Goal: Transaction & Acquisition: Purchase product/service

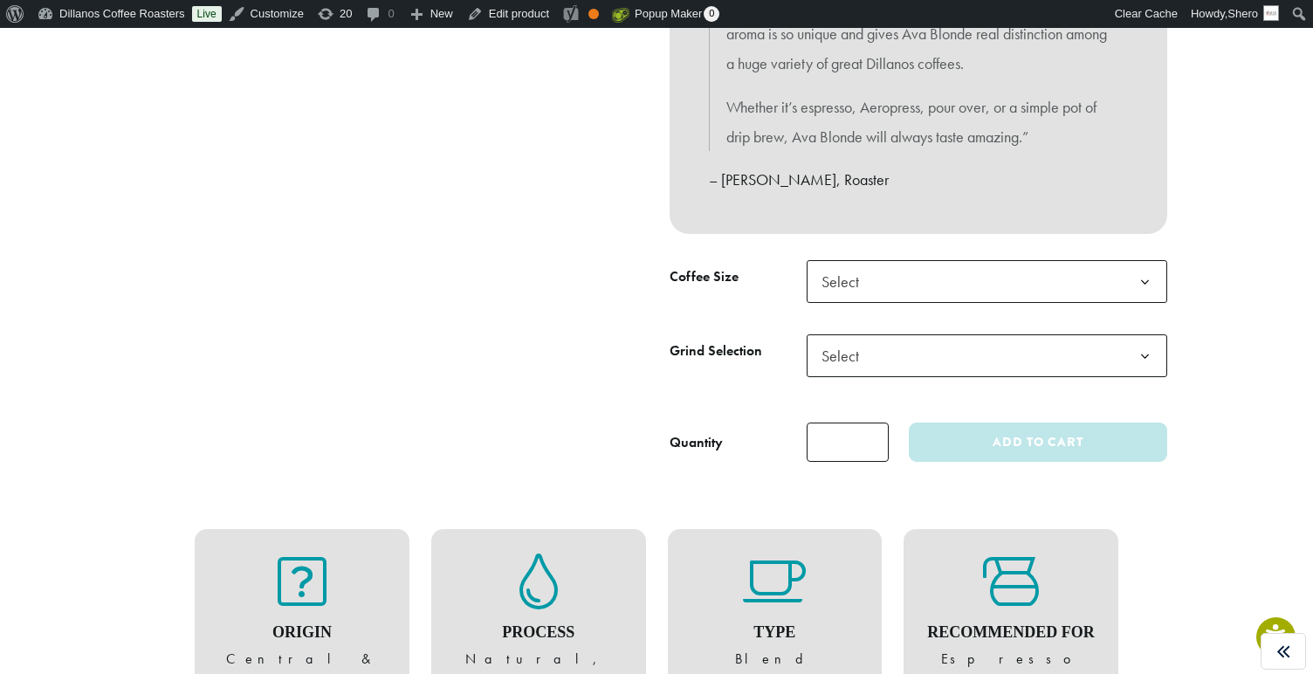
scroll to position [727, 0]
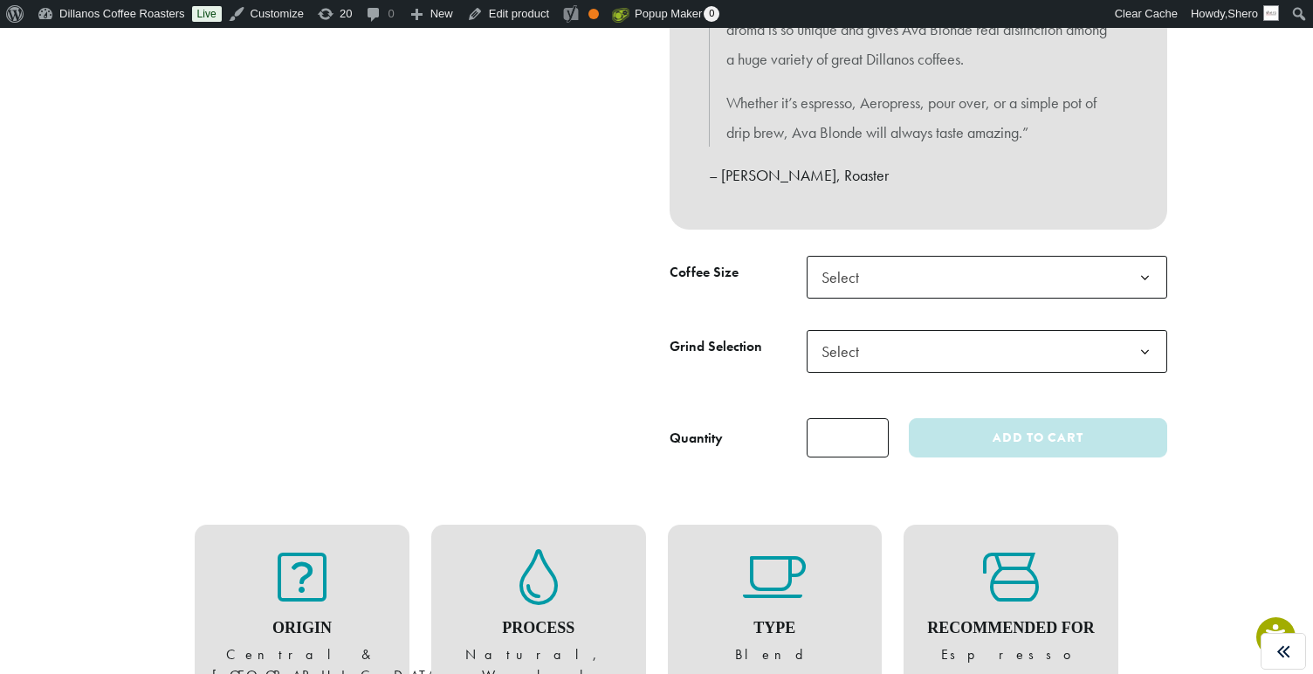
click at [1004, 354] on span "Select" at bounding box center [986, 351] width 360 height 43
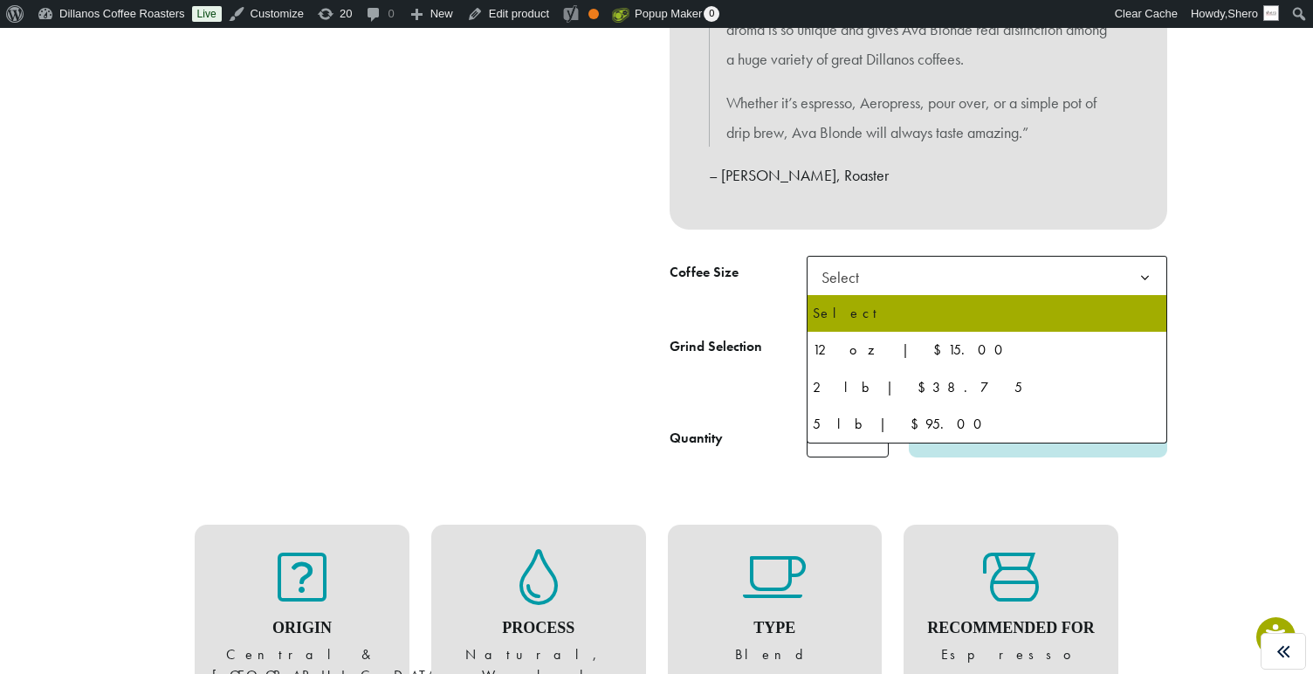
click at [1102, 279] on span "Select" at bounding box center [986, 277] width 360 height 43
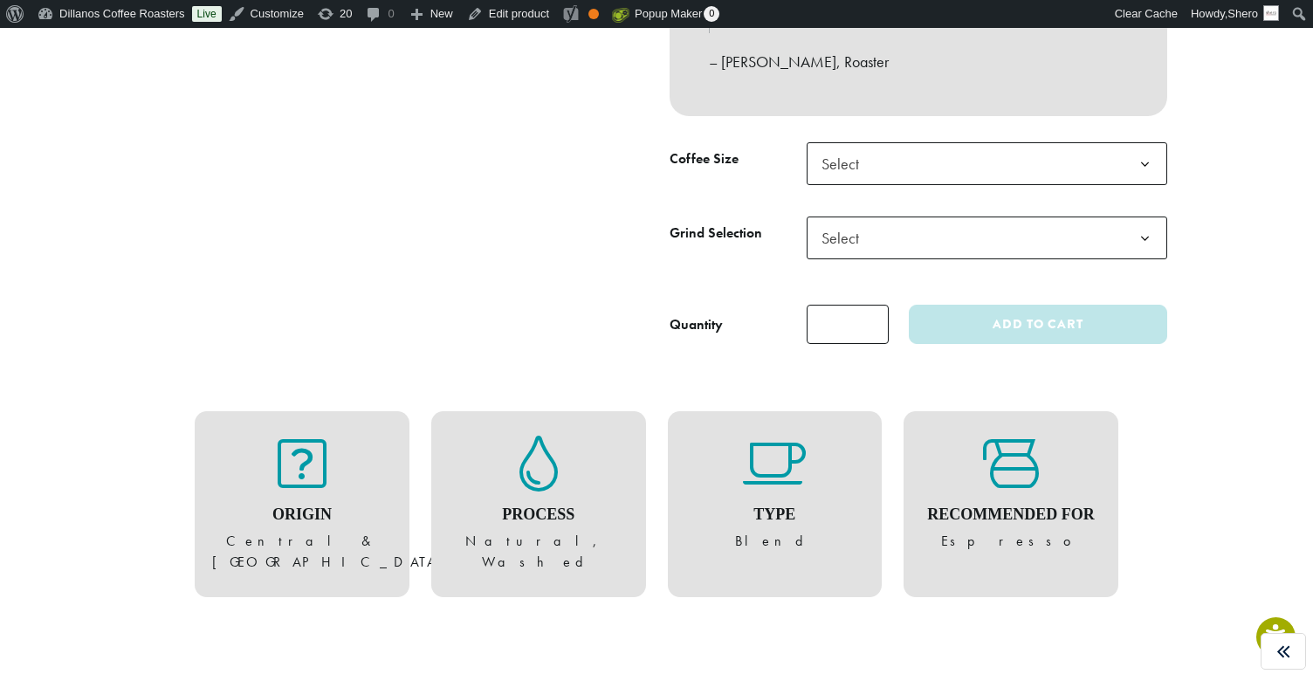
scroll to position [840, 0]
drag, startPoint x: 721, startPoint y: 147, endPoint x: 826, endPoint y: 174, distance: 108.8
click at [723, 149] on label "Coffee Size" at bounding box center [737, 159] width 137 height 25
click at [843, 175] on span "Select" at bounding box center [845, 164] width 62 height 34
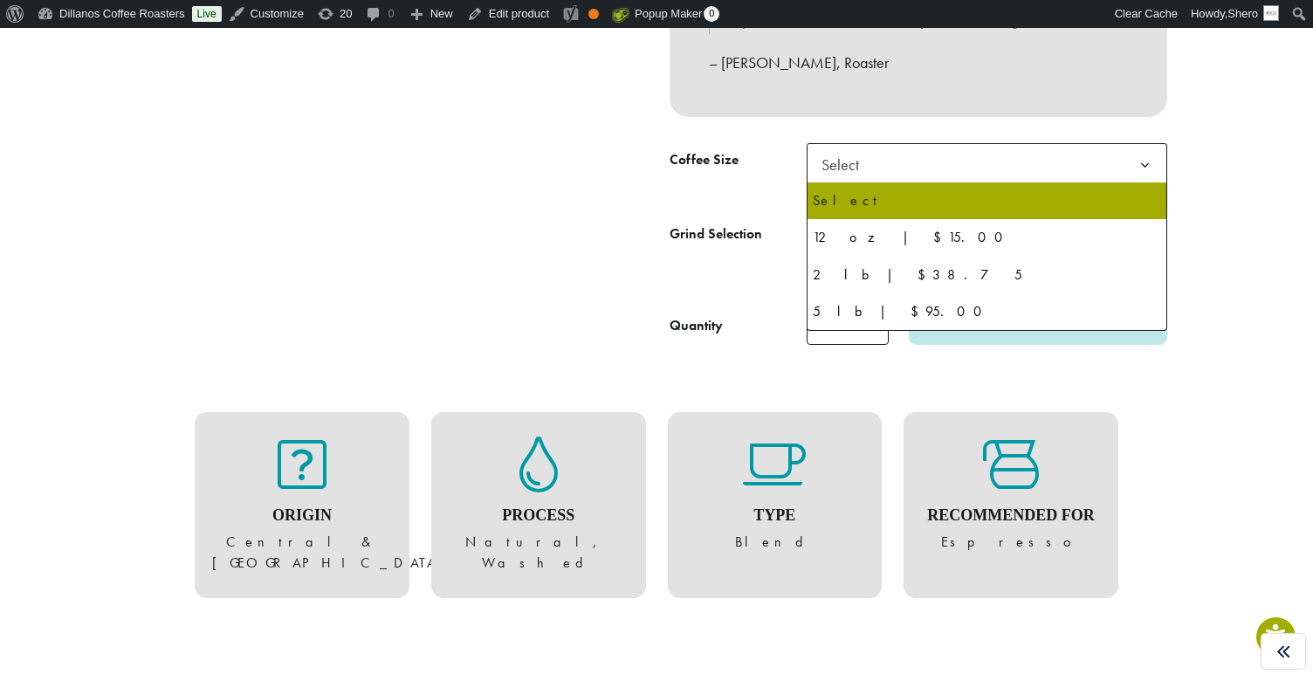
click at [771, 174] on th "Coffee Size" at bounding box center [737, 162] width 137 height 39
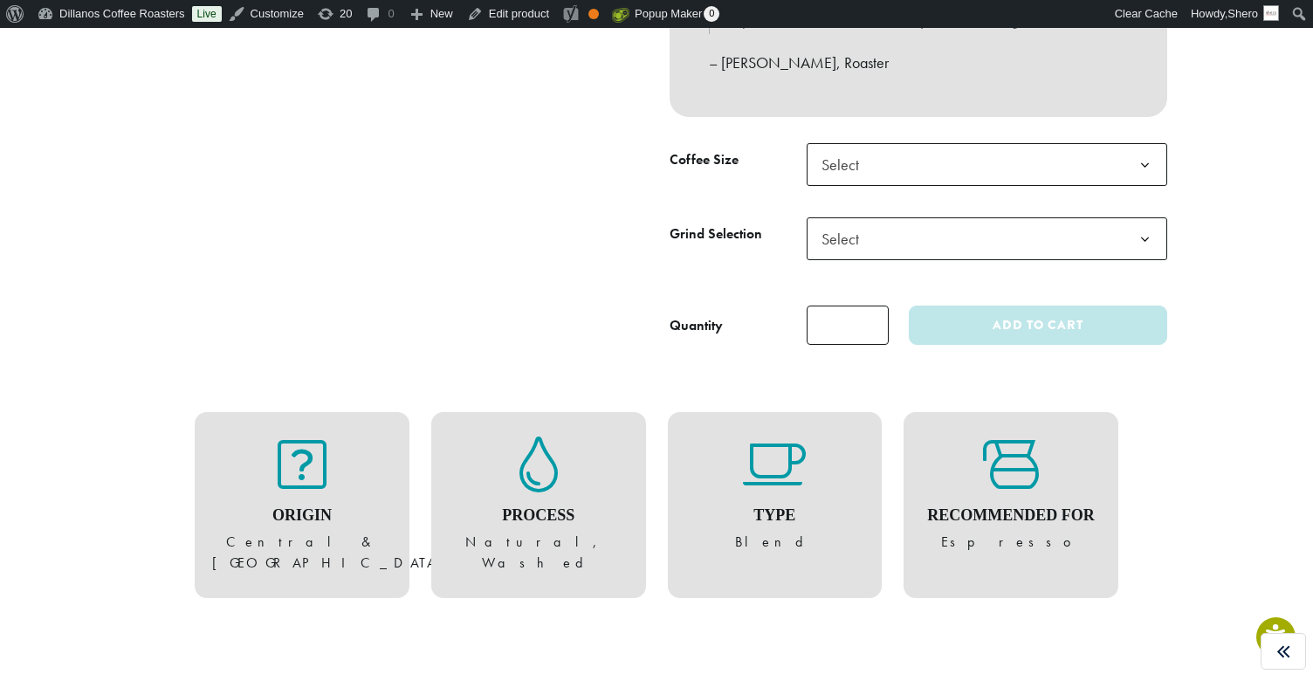
drag, startPoint x: 790, startPoint y: 232, endPoint x: 863, endPoint y: 238, distance: 73.6
click at [815, 232] on tr "**********" at bounding box center [917, 254] width 497 height 74
click at [883, 241] on span "Select" at bounding box center [986, 238] width 360 height 43
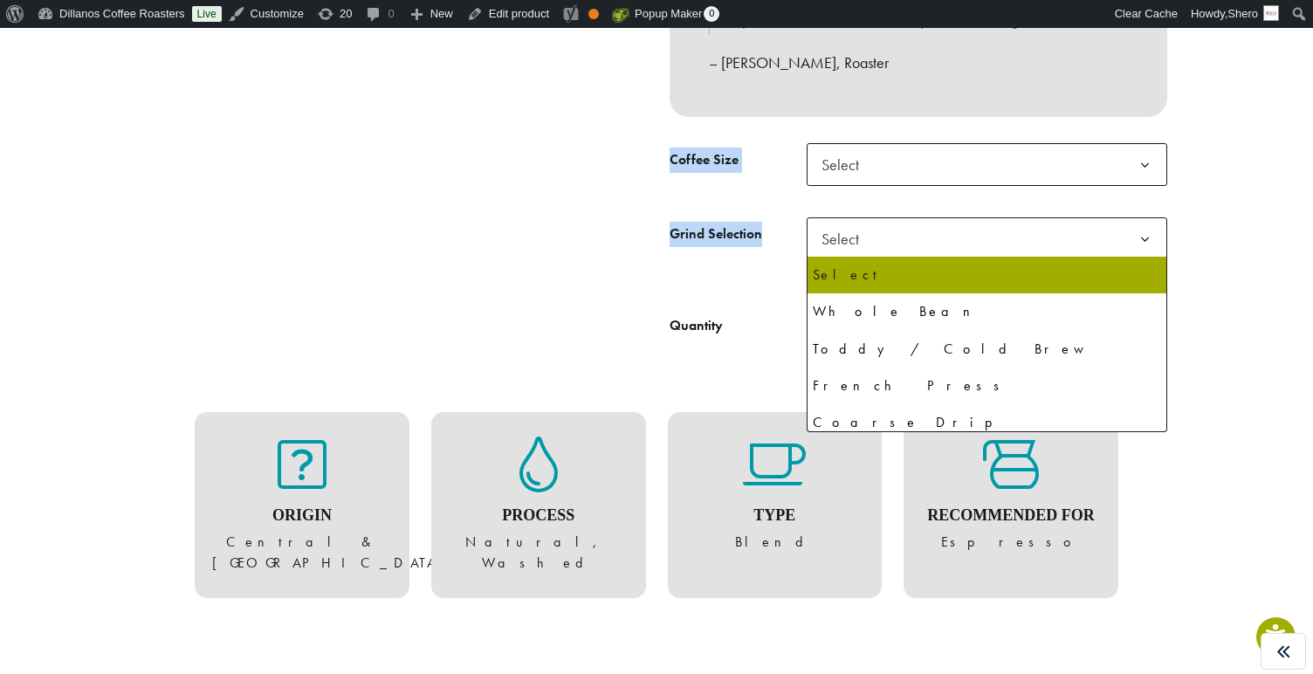
click at [867, 162] on span "Select" at bounding box center [845, 164] width 62 height 34
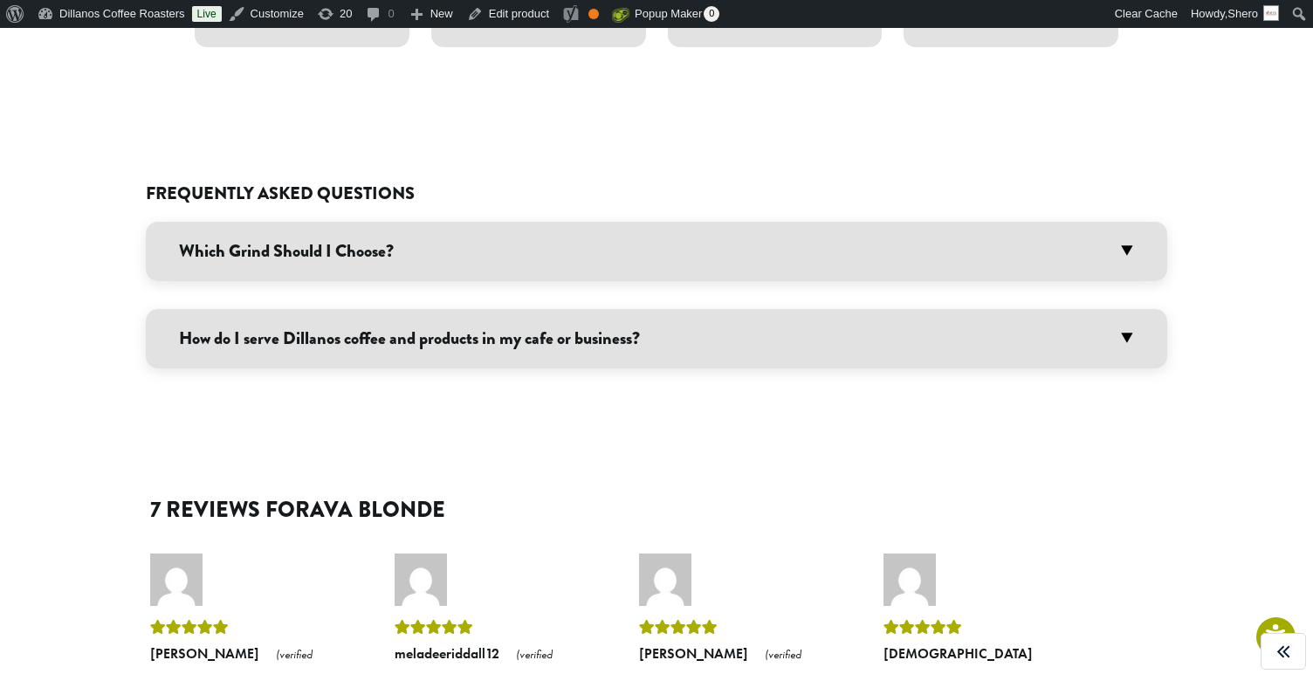
click at [586, 260] on div "Which Grind Should I Choose? We offer seven different grind options with most o…" at bounding box center [656, 295] width 1021 height 147
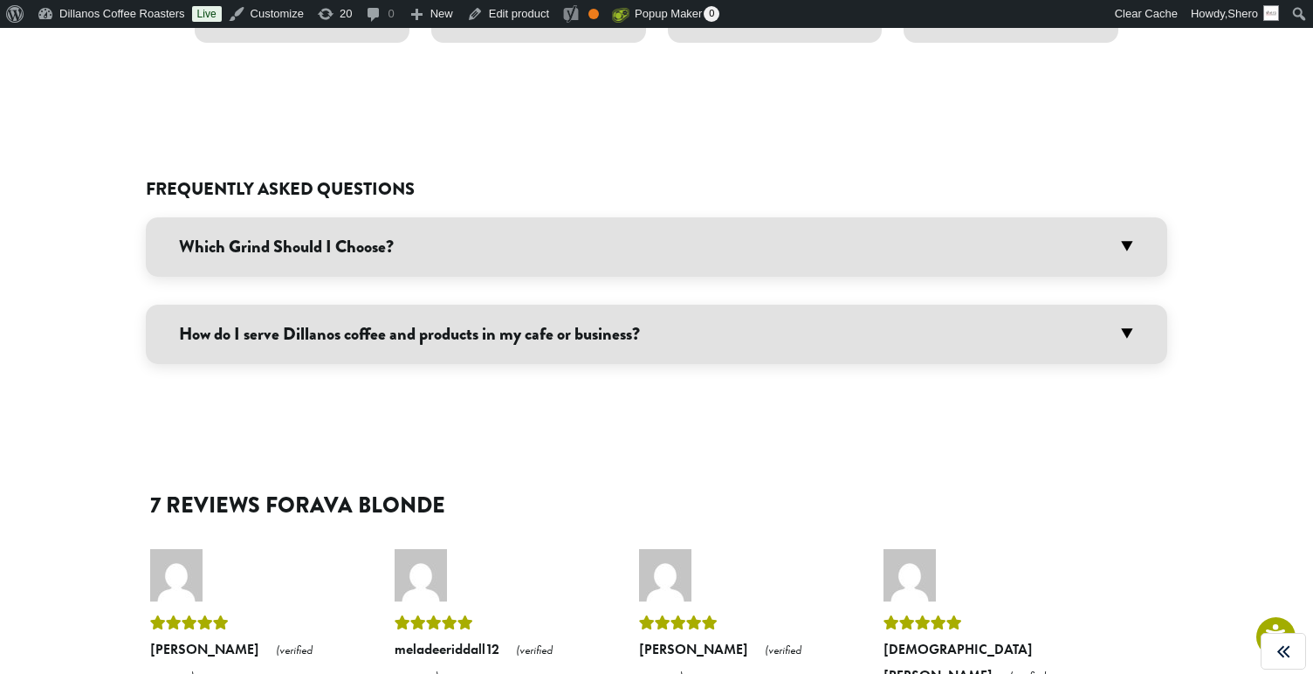
click at [576, 246] on h3 "Which Grind Should I Choose?" at bounding box center [656, 246] width 1021 height 59
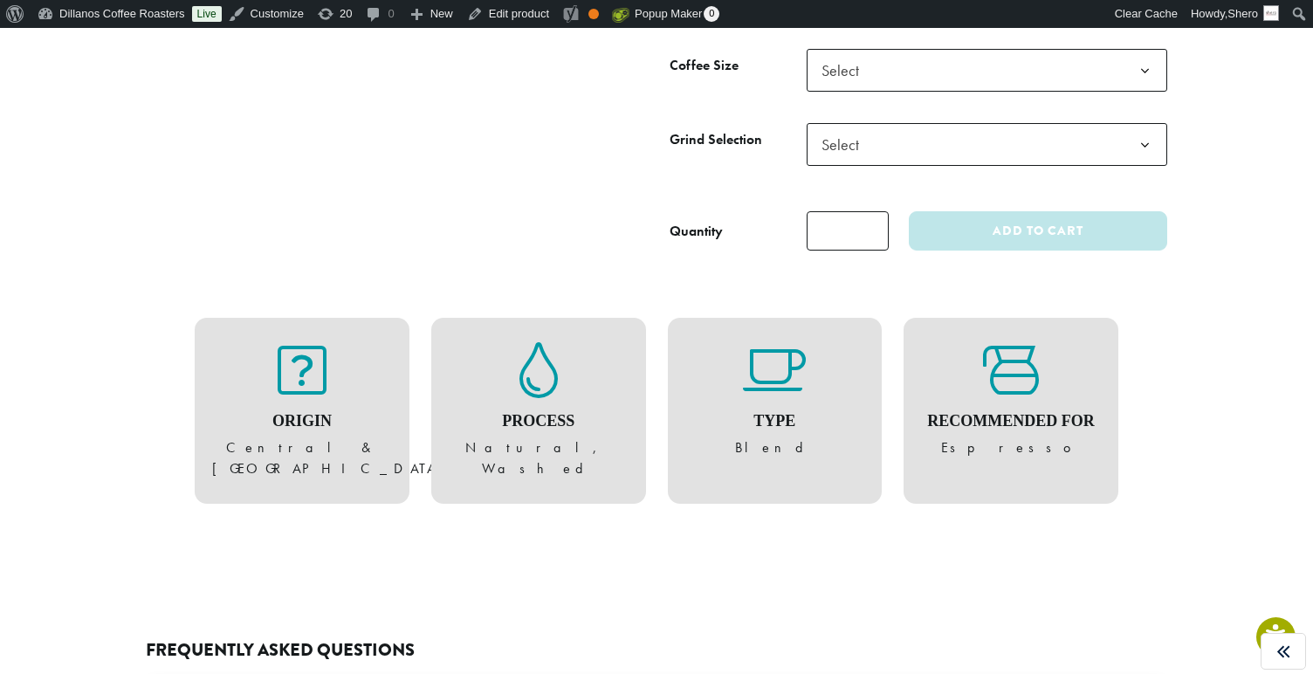
scroll to position [911, 0]
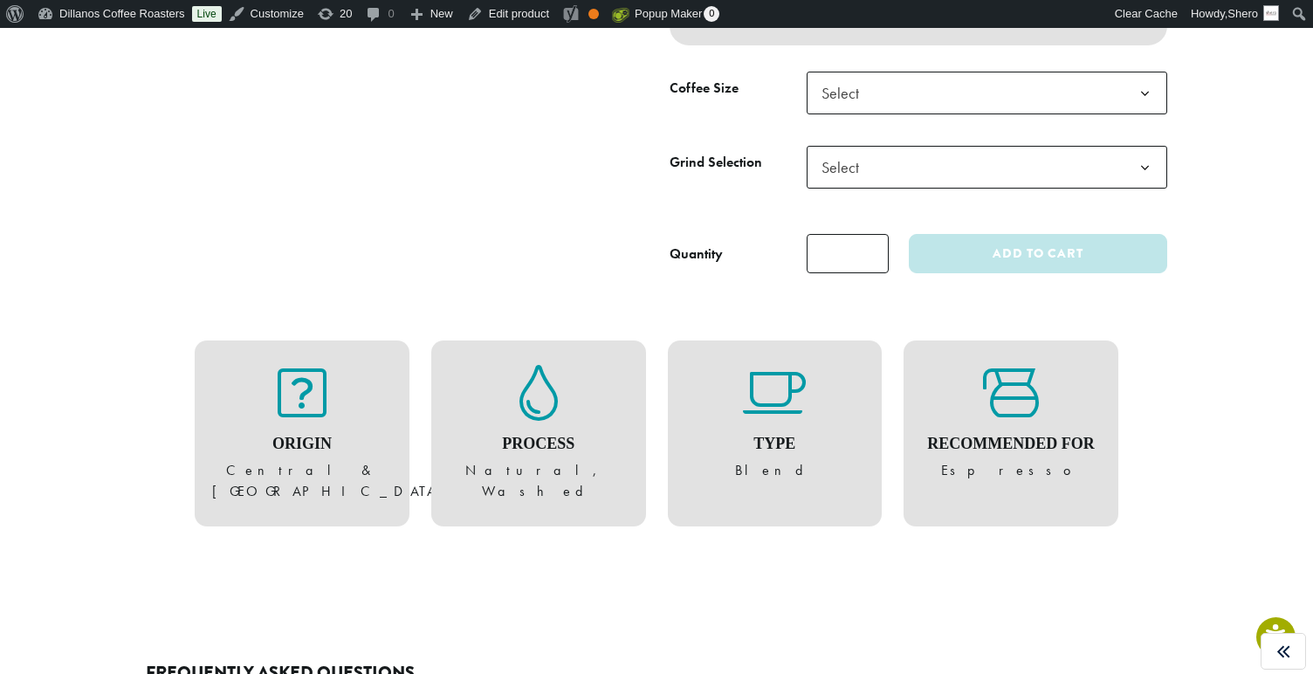
click at [302, 403] on icon at bounding box center [302, 393] width 49 height 56
click at [314, 415] on icon at bounding box center [302, 393] width 49 height 56
click at [590, 448] on h4 "Process" at bounding box center [539, 444] width 180 height 19
drag, startPoint x: 805, startPoint y: 470, endPoint x: 1015, endPoint y: 482, distance: 209.8
click at [814, 470] on figure "Type Blend" at bounding box center [775, 423] width 180 height 117
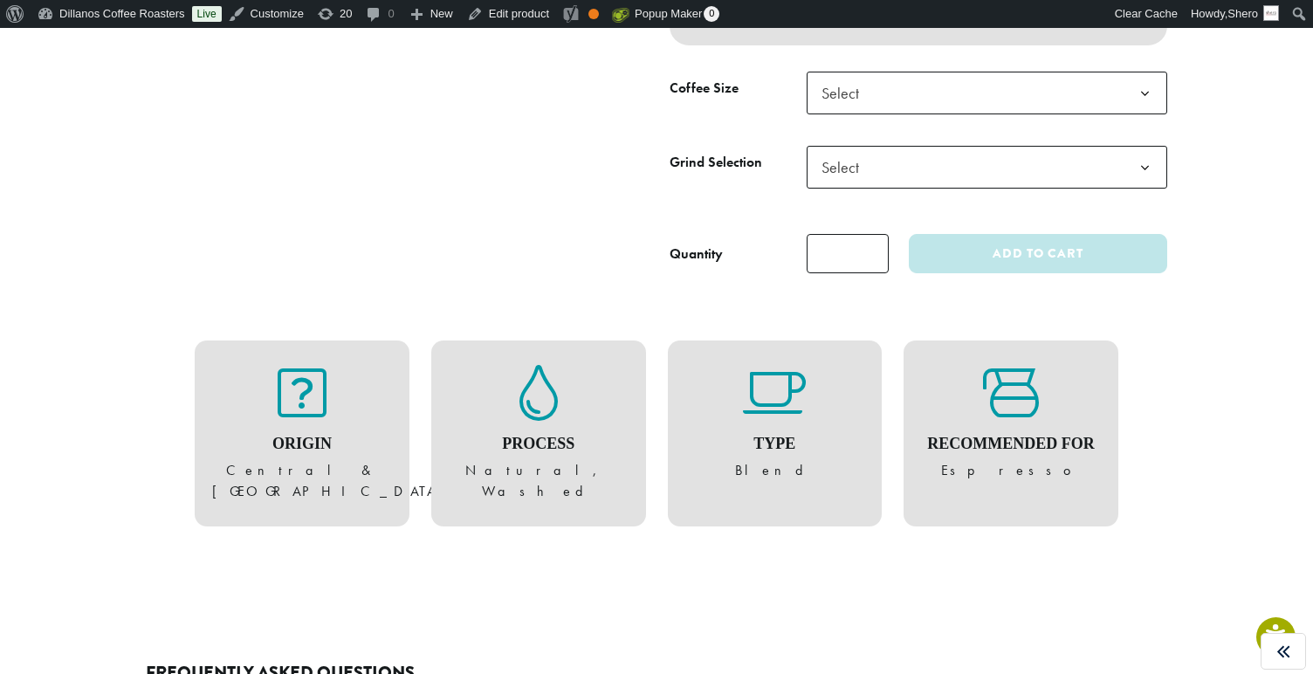
click at [1037, 483] on div "Recommended For Espresso" at bounding box center [1010, 433] width 215 height 187
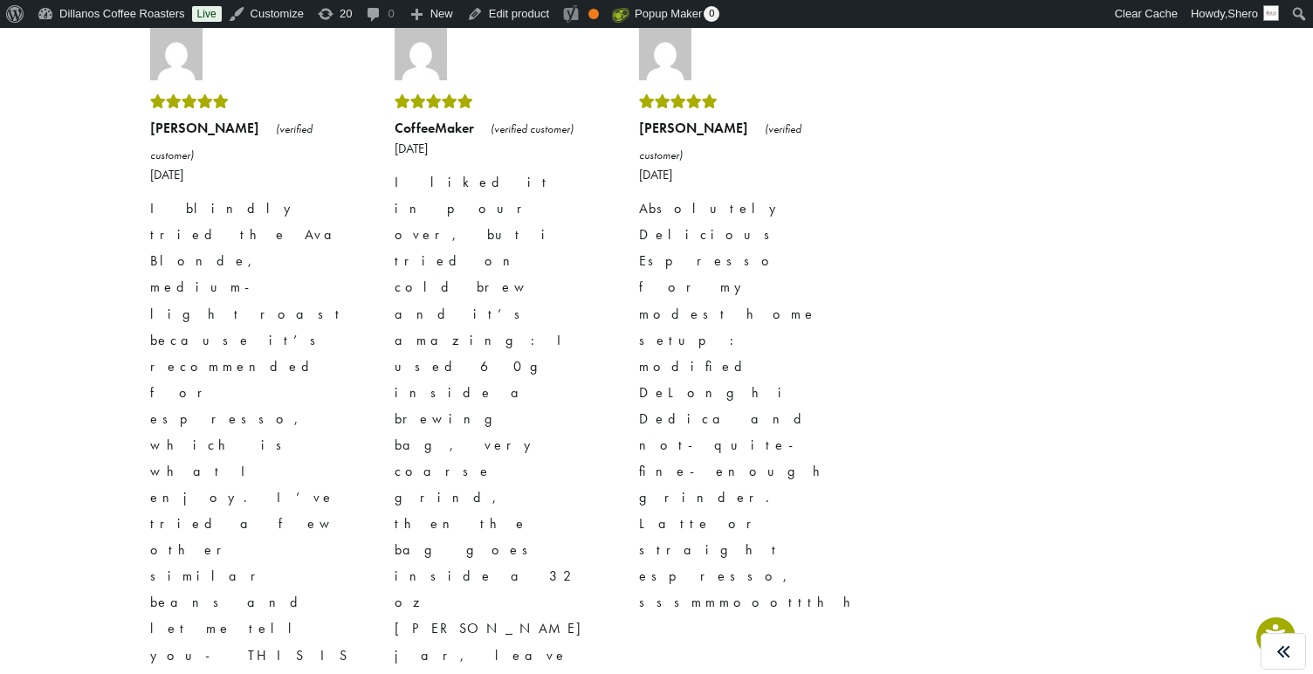
scroll to position [3272, 0]
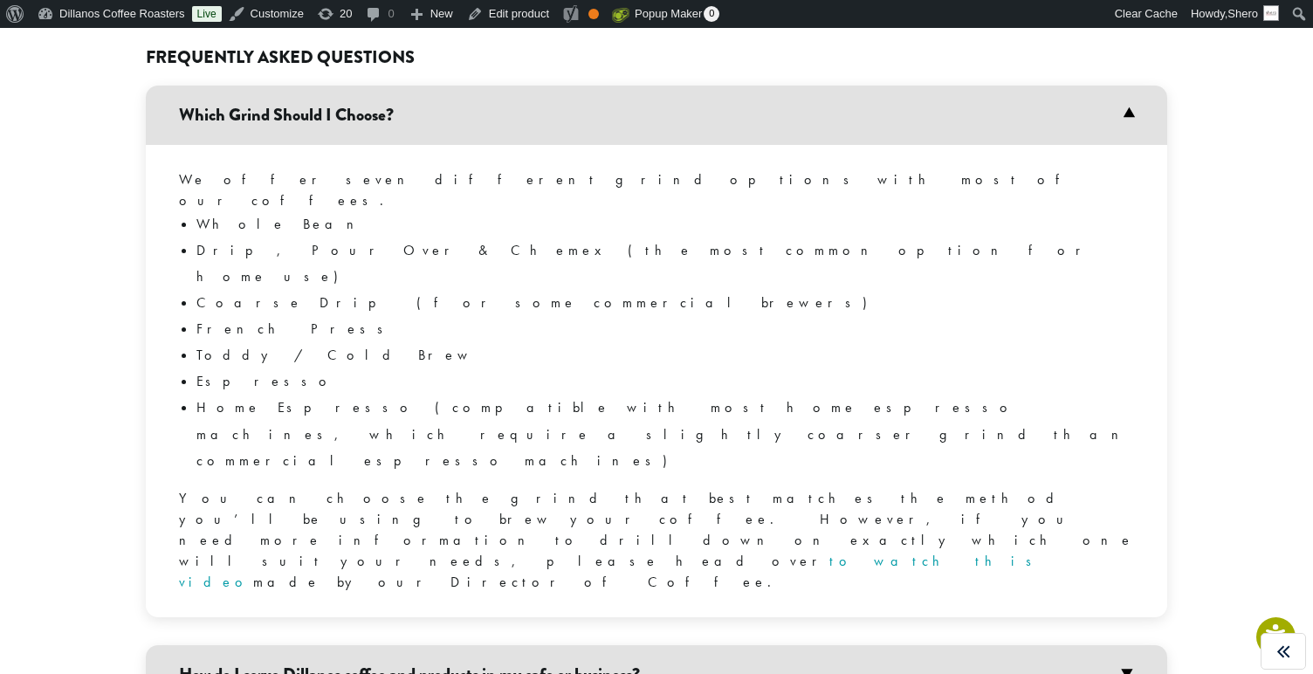
click at [905, 645] on h3 "How do I serve Dillanos coffee and products in my cafe or business?" at bounding box center [656, 674] width 1021 height 59
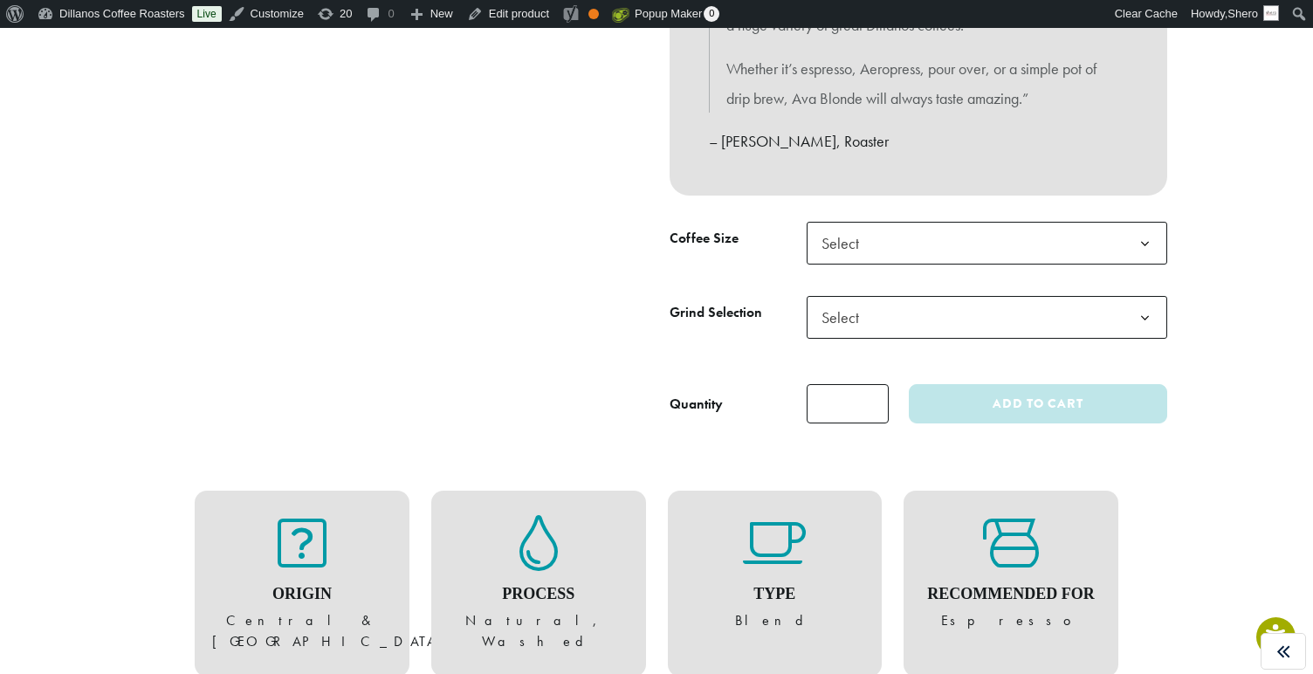
scroll to position [754, 0]
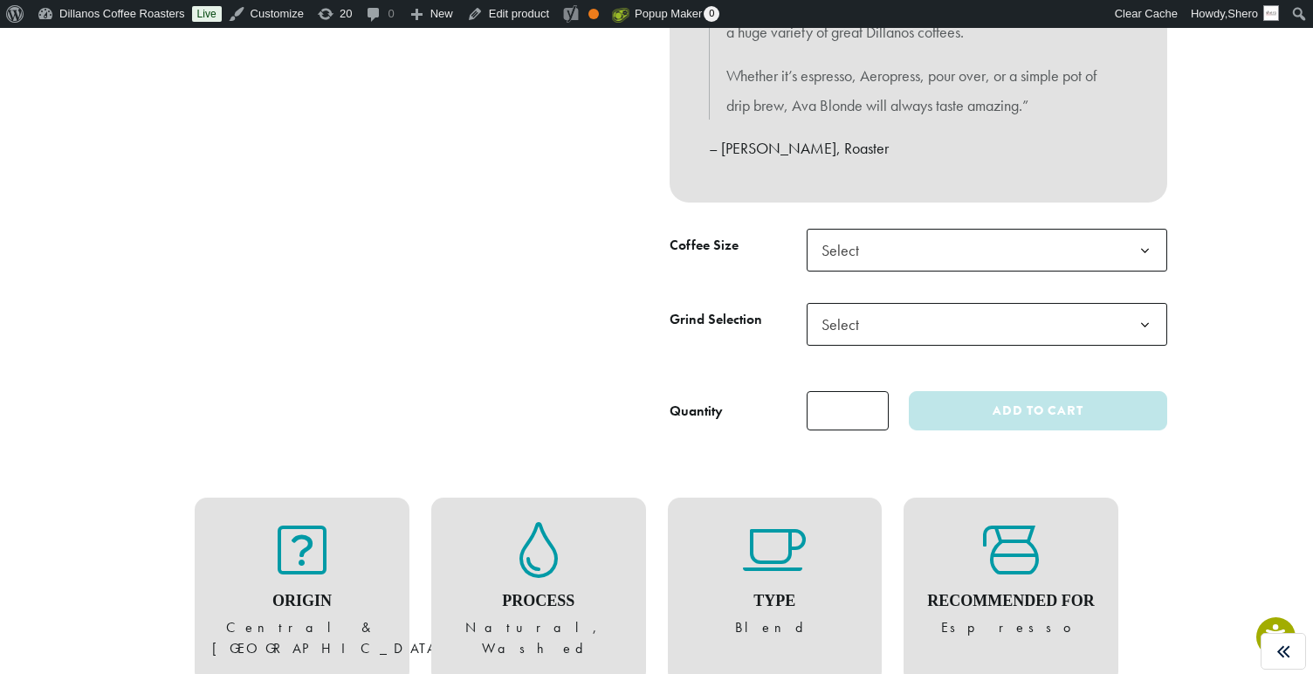
click at [923, 244] on span "Select" at bounding box center [986, 250] width 360 height 43
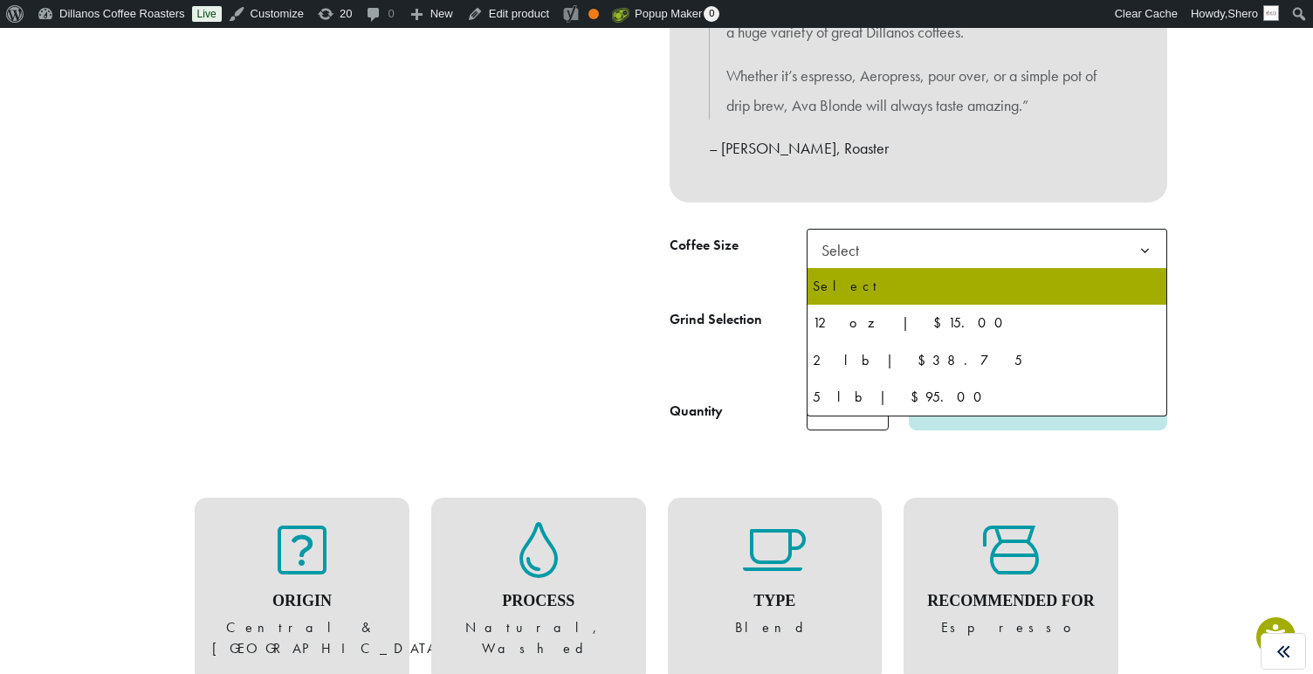
click at [913, 254] on span "Select" at bounding box center [986, 250] width 360 height 43
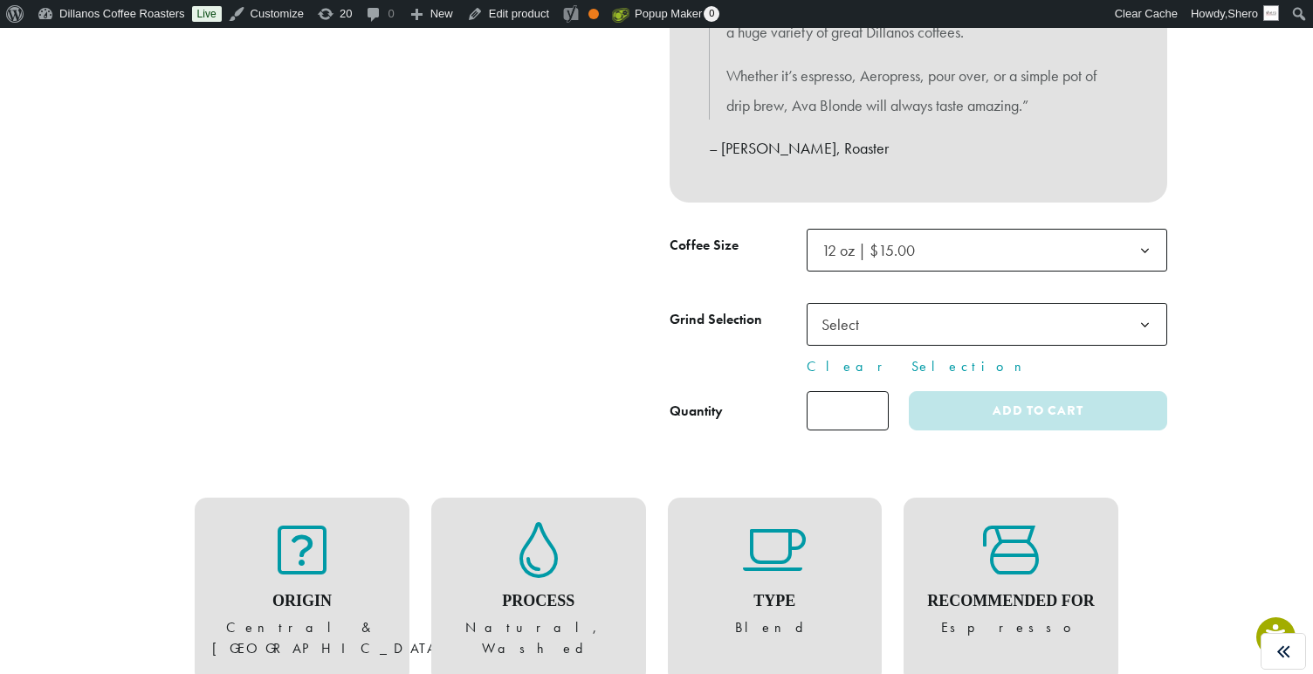
click at [910, 325] on span "Select" at bounding box center [986, 324] width 360 height 43
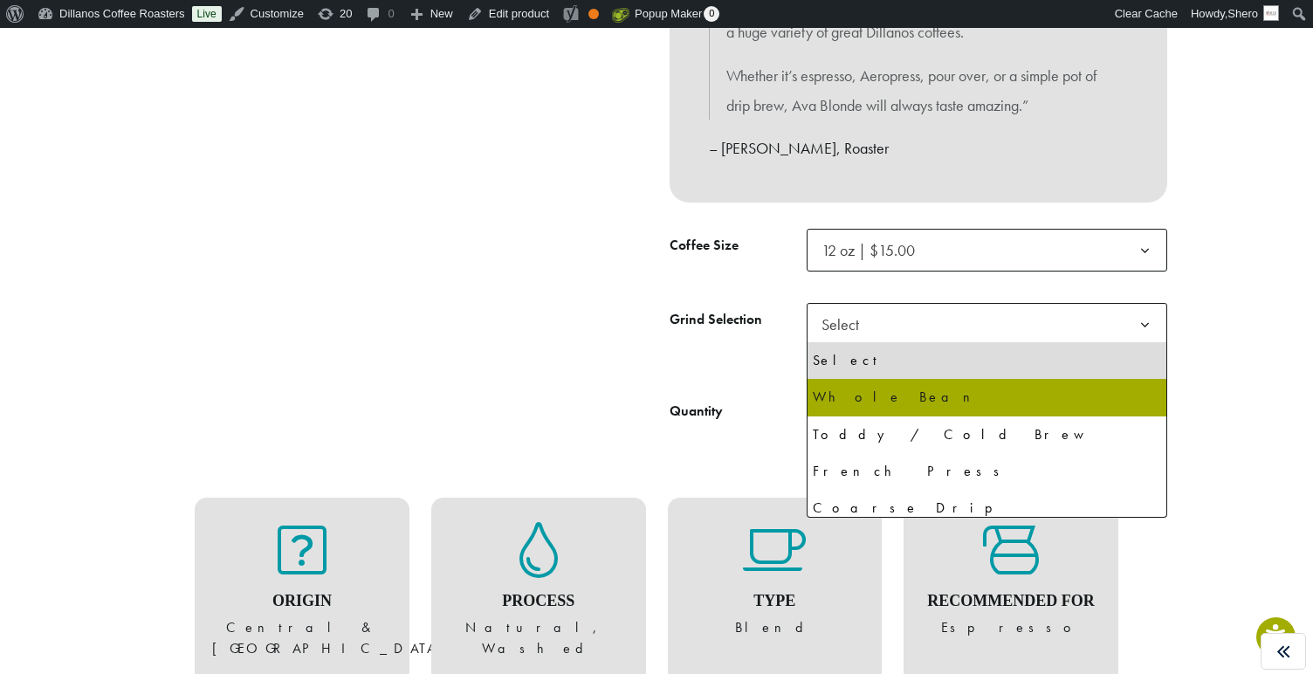
select select "*********"
select select "**********"
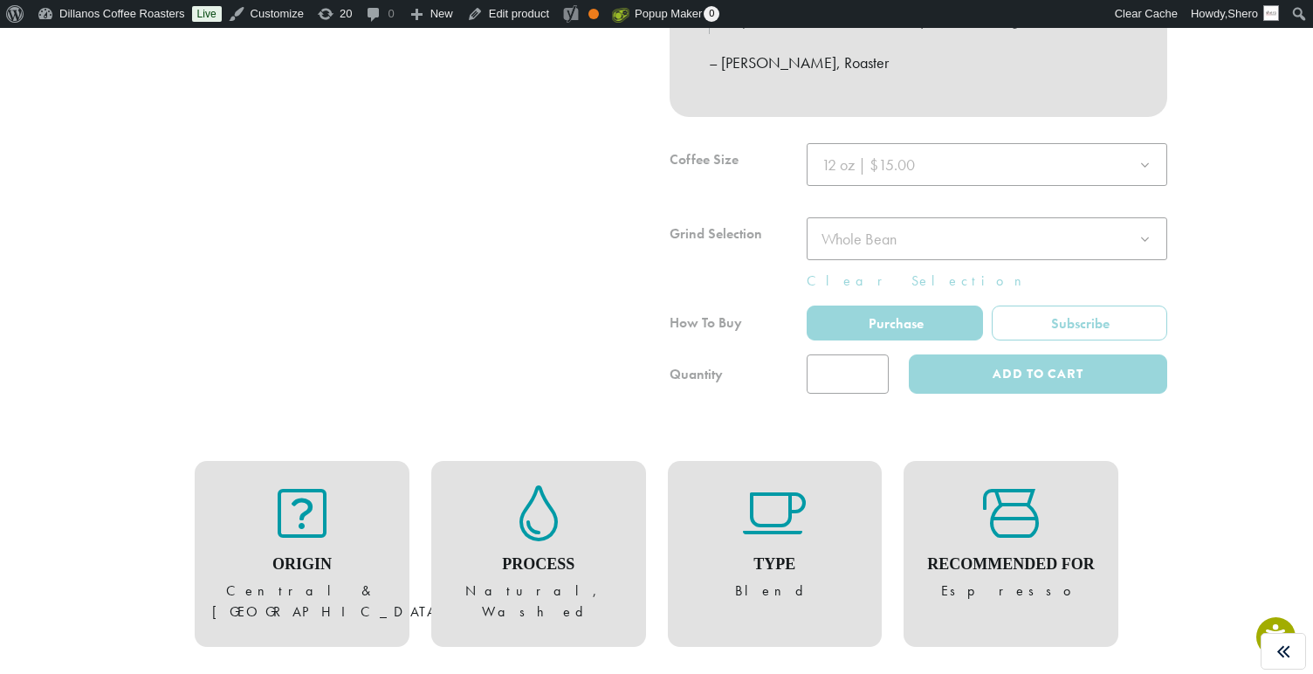
scroll to position [851, 0]
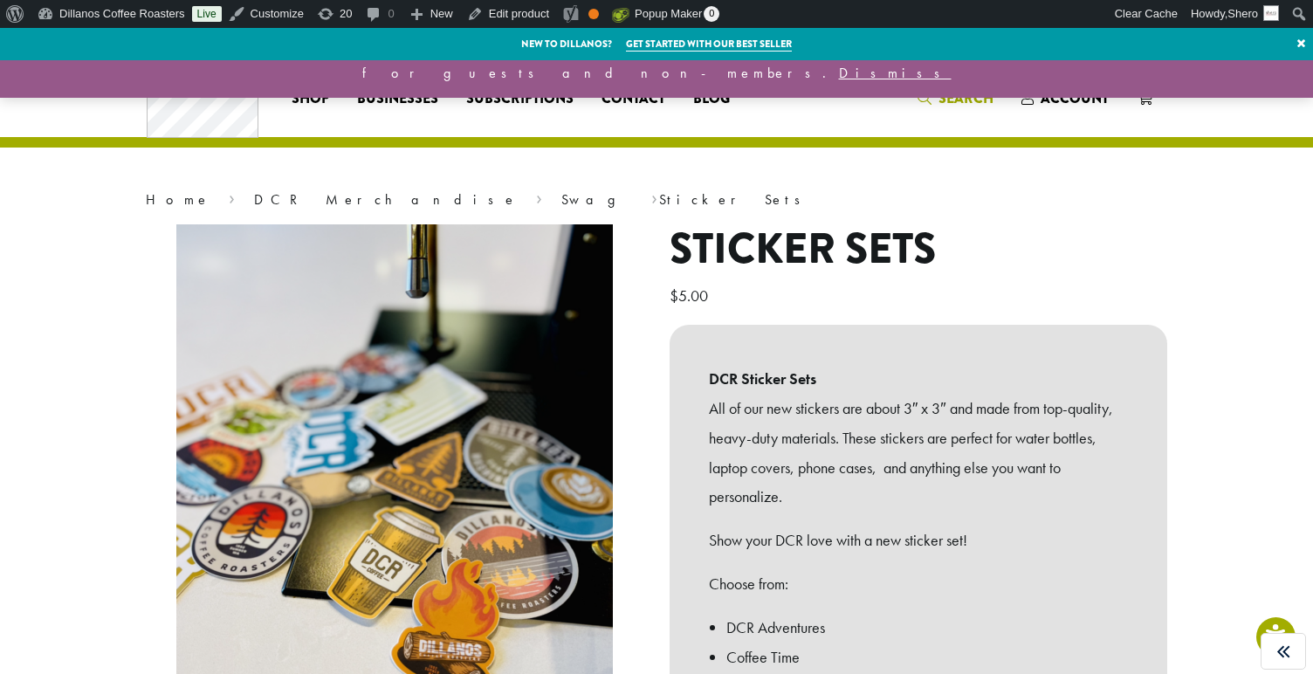
click at [925, 96] on icon "Search" at bounding box center [924, 98] width 14 height 14
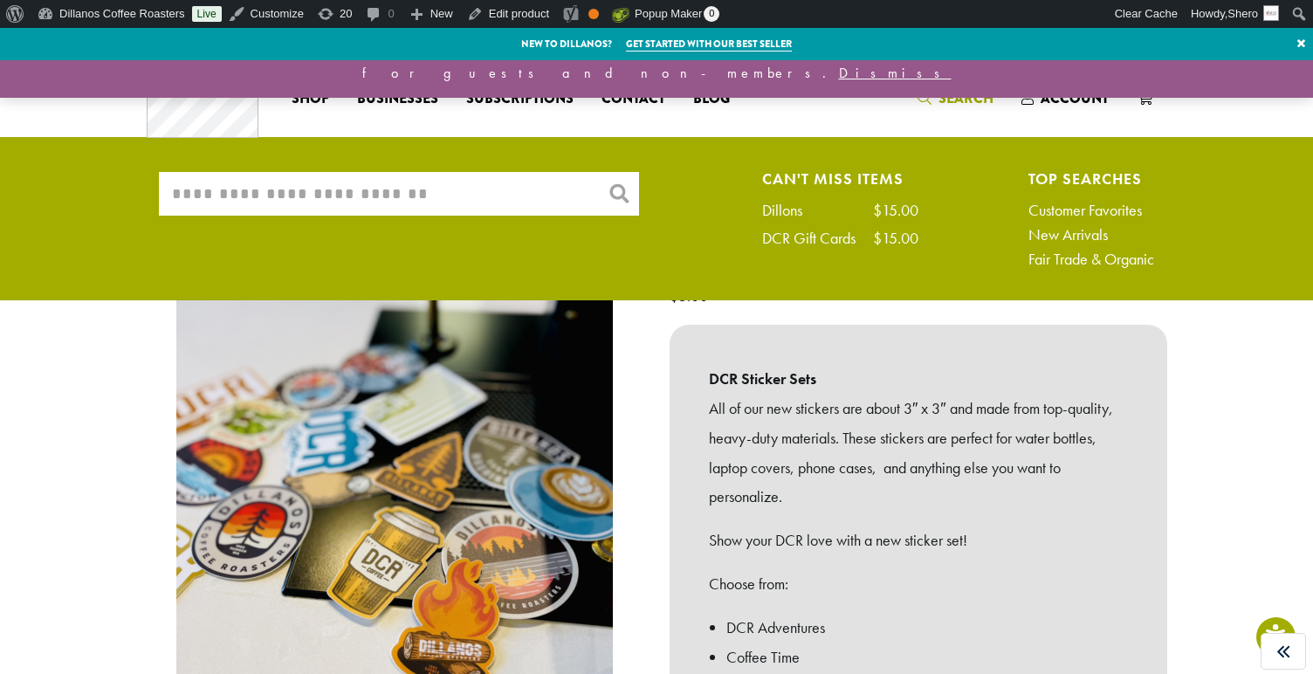
click at [211, 199] on input "What are you searching for?" at bounding box center [399, 194] width 480 height 44
paste input "**********"
type input "**********"
